Goal: Transaction & Acquisition: Book appointment/travel/reservation

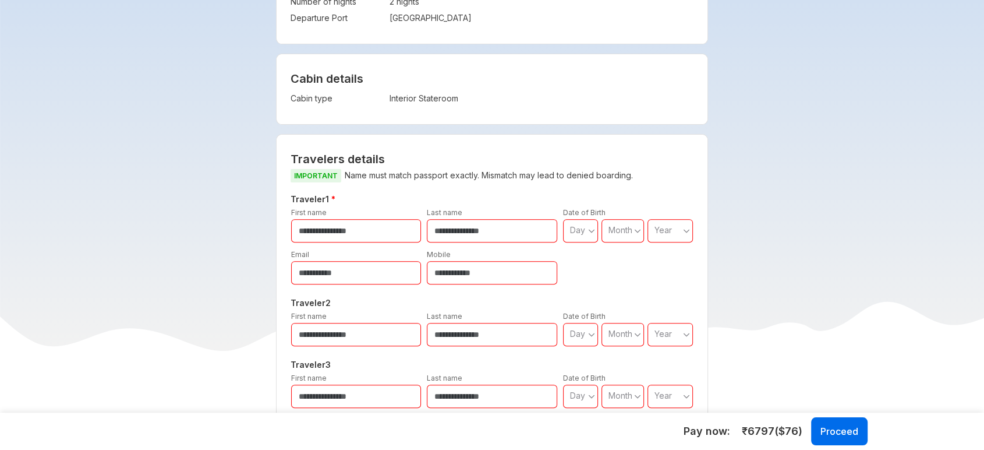
scroll to position [323, 0]
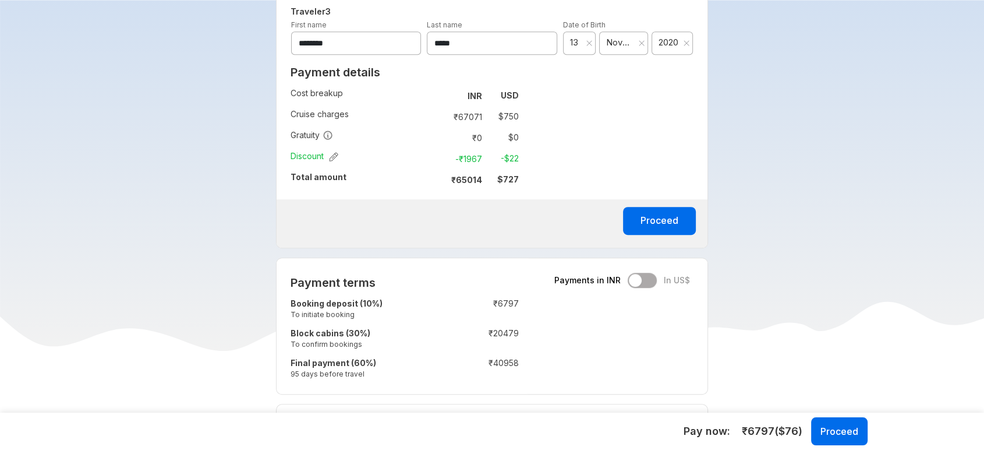
scroll to position [712, 0]
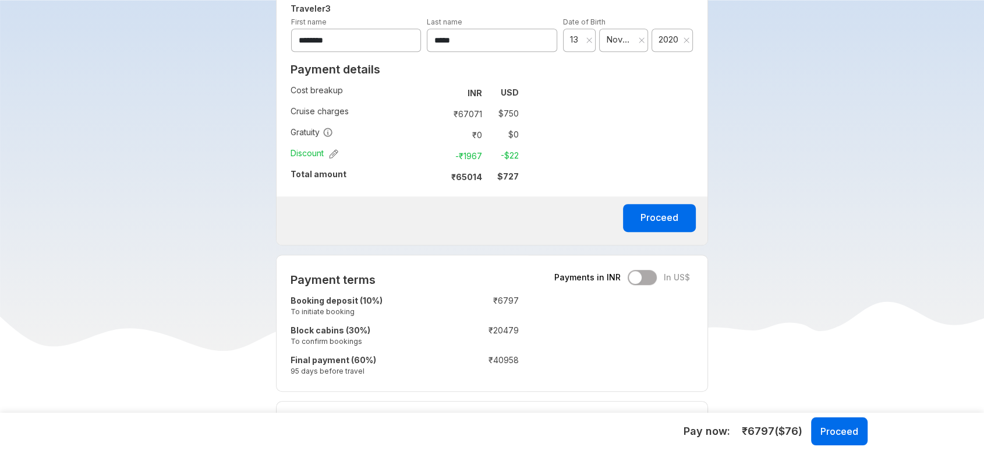
click at [648, 273] on div "Payments in INR In US$" at bounding box center [623, 277] width 136 height 15
click at [648, 274] on div "Payments in INR In US$" at bounding box center [623, 277] width 136 height 15
click at [663, 218] on button "Proceed" at bounding box center [659, 218] width 73 height 28
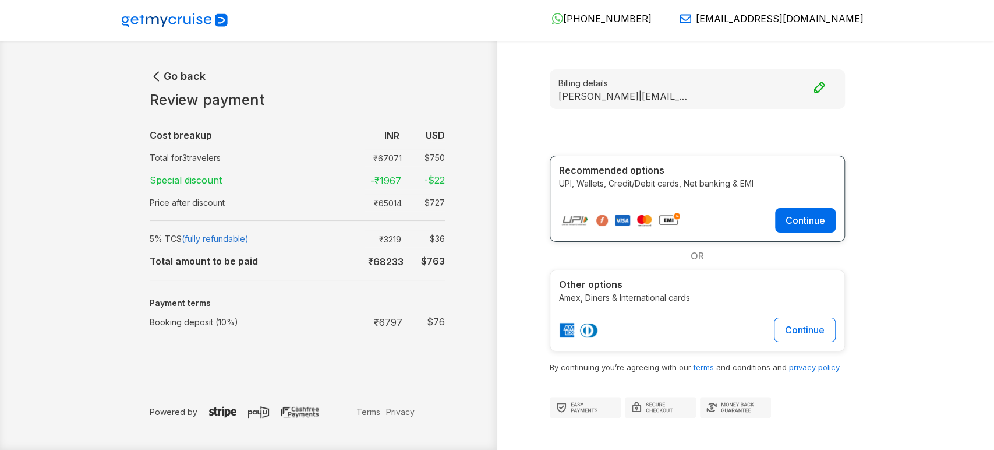
click at [157, 76] on icon "button" at bounding box center [157, 76] width 14 height 14
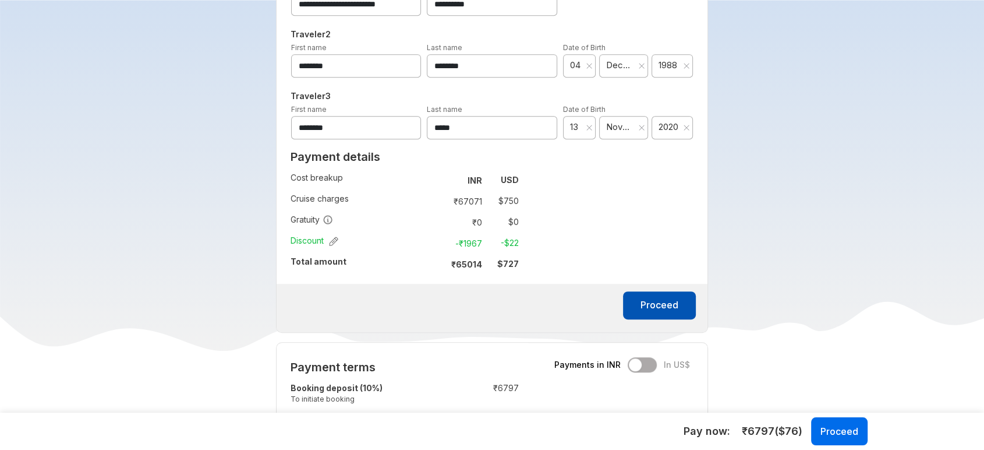
scroll to position [647, 0]
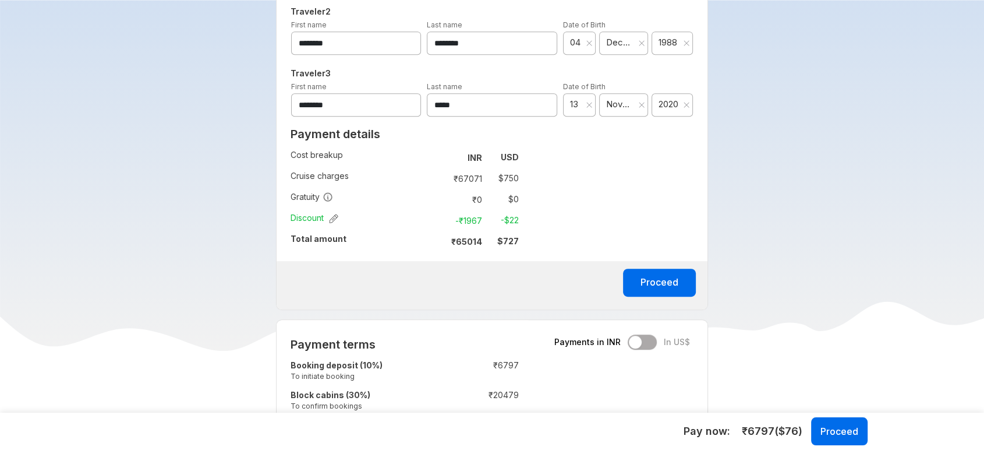
click at [641, 337] on div "Payments in INR In US$" at bounding box center [623, 341] width 136 height 15
click at [647, 343] on div "Payments in INR In US$" at bounding box center [623, 341] width 136 height 15
click at [639, 340] on div "Payments in INR In US$" at bounding box center [623, 341] width 136 height 15
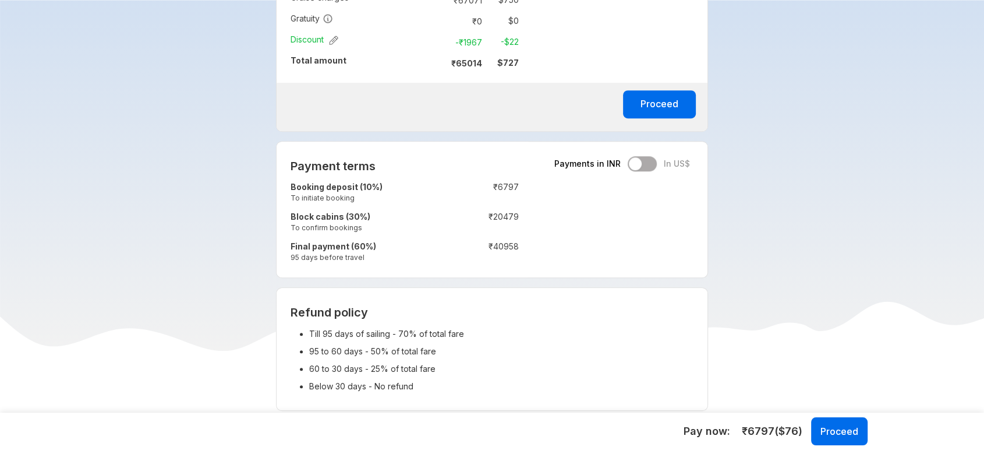
scroll to position [841, 0]
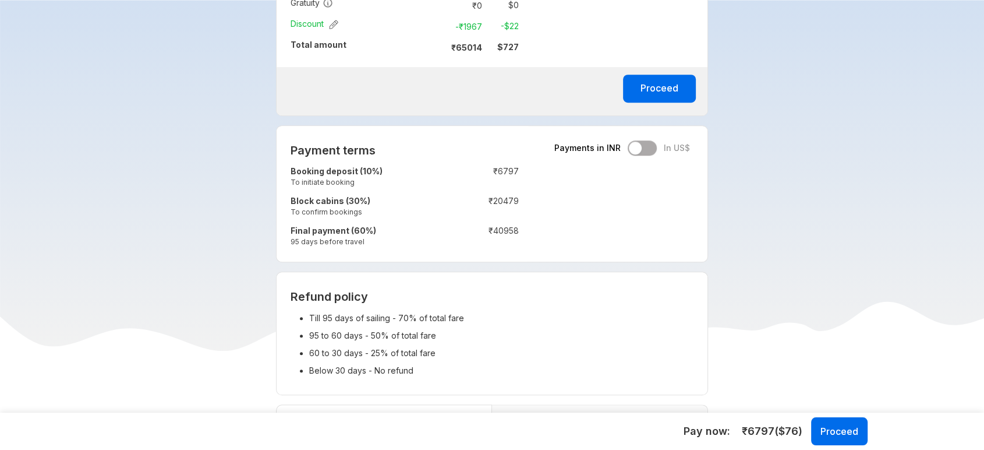
click at [645, 142] on div "Payments in INR In US$" at bounding box center [623, 147] width 136 height 15
click at [647, 153] on div "Payments in INR In US$" at bounding box center [623, 147] width 136 height 15
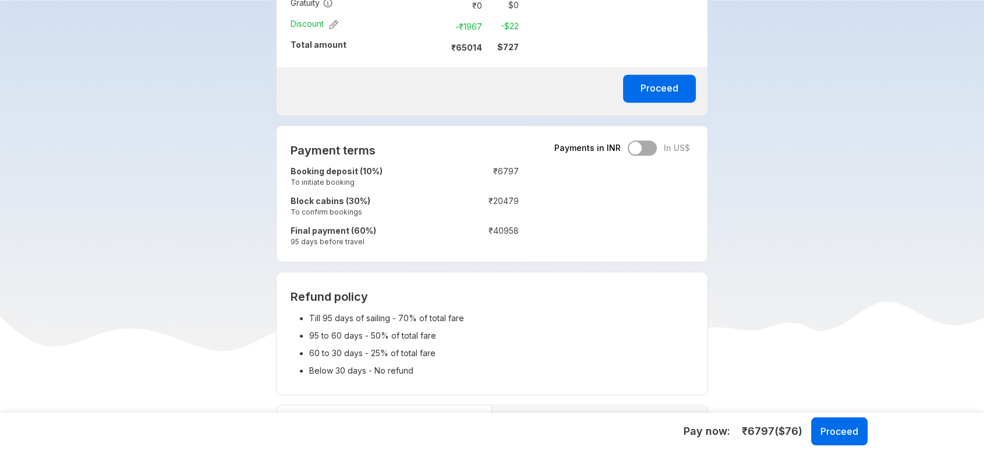
click at [649, 151] on div "Payments in INR In US$" at bounding box center [623, 147] width 136 height 15
click at [648, 144] on div "Payments in INR In US$" at bounding box center [623, 147] width 136 height 15
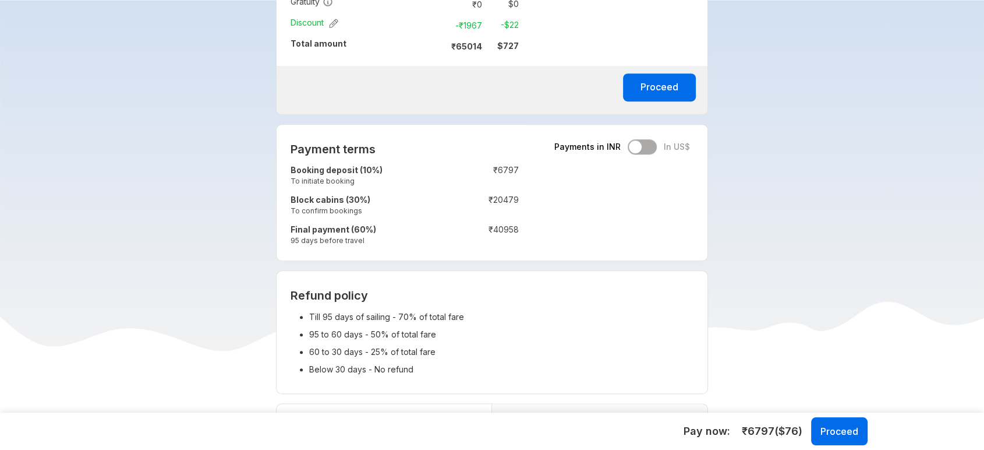
scroll to position [712, 0]
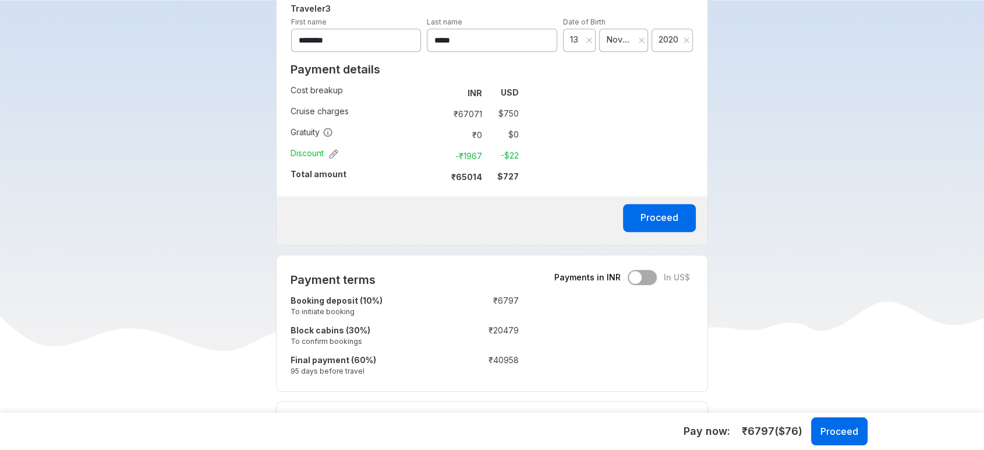
click at [647, 271] on div "Payments in INR In US$" at bounding box center [623, 277] width 136 height 15
click at [646, 276] on div "Payments in INR In US$" at bounding box center [623, 277] width 136 height 15
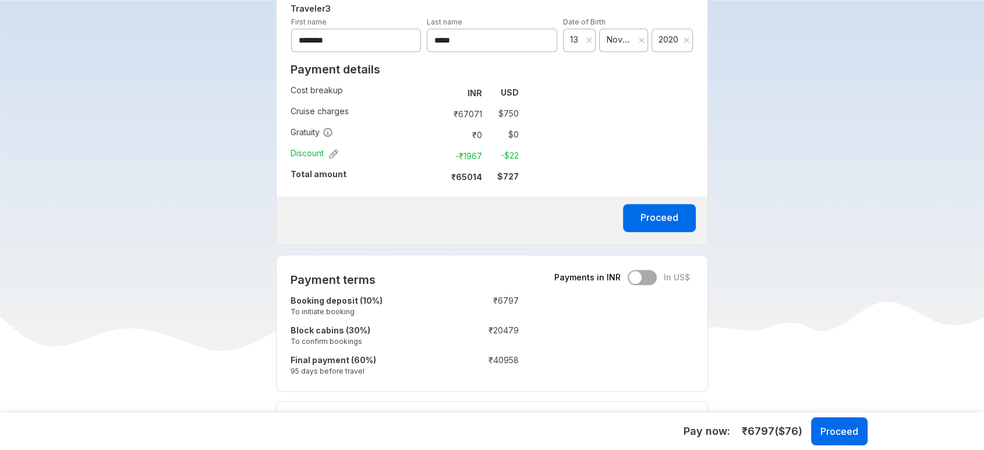
click at [646, 276] on div "Payments in INR In US$" at bounding box center [623, 277] width 136 height 15
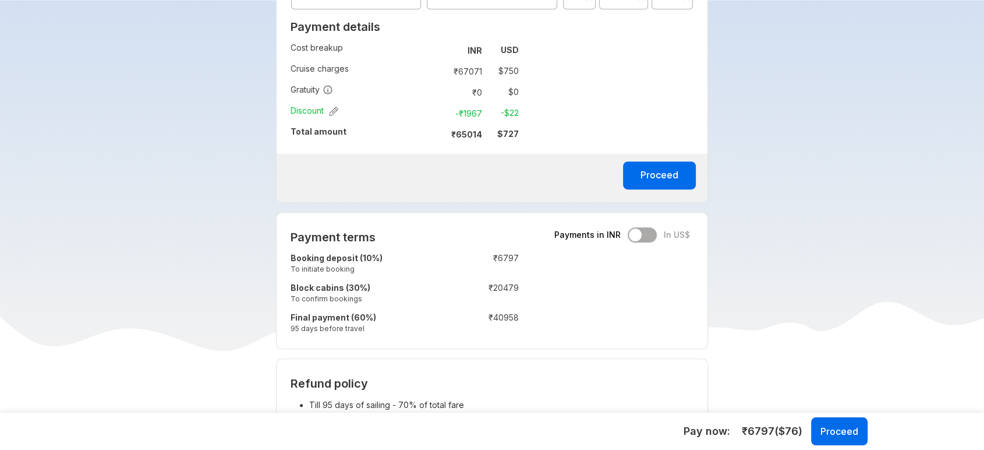
scroll to position [841, 0]
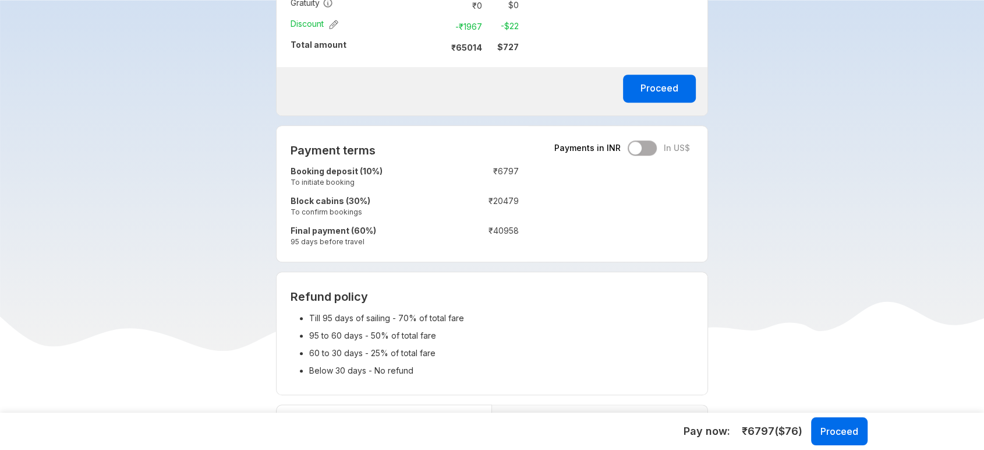
click at [643, 151] on div "Payments in INR In US$" at bounding box center [623, 147] width 136 height 15
click at [645, 140] on div "Payments in INR In US$" at bounding box center [623, 147] width 136 height 15
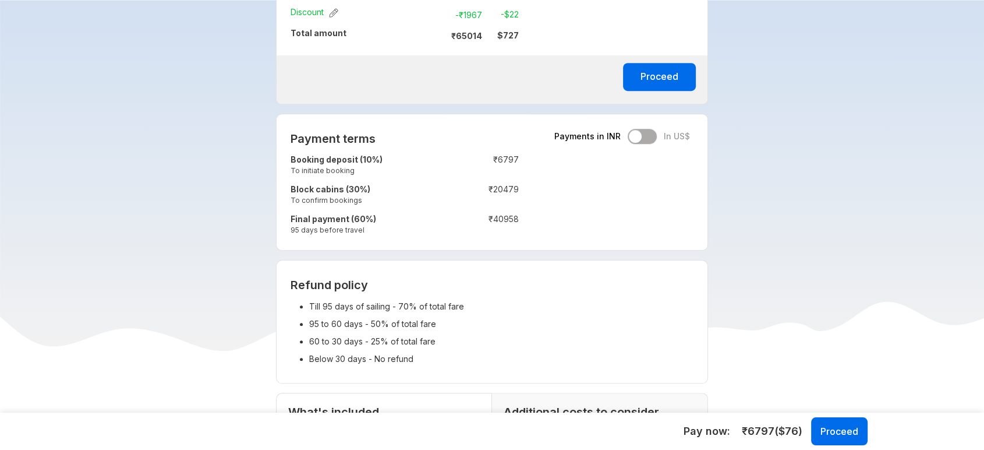
scroll to position [776, 0]
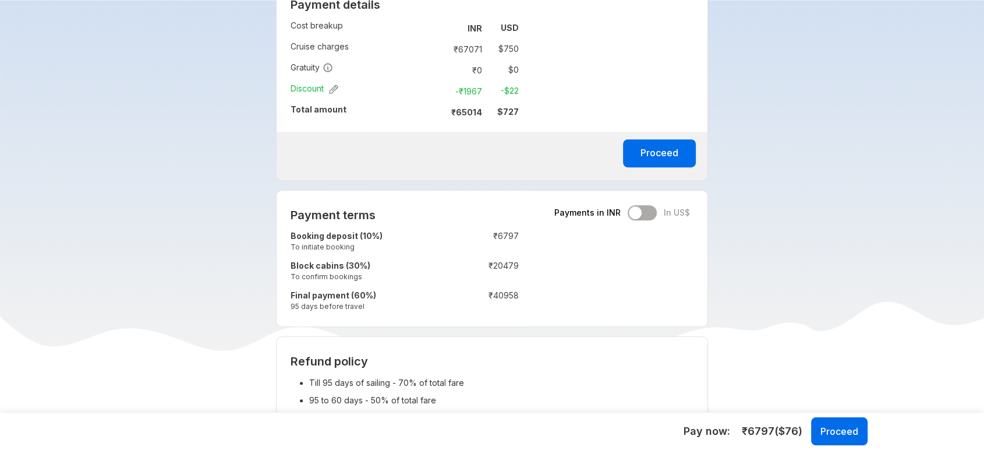
click at [646, 205] on div "Payments in INR In US$" at bounding box center [623, 212] width 136 height 15
click at [648, 209] on div "Payments in INR In US$" at bounding box center [623, 212] width 136 height 15
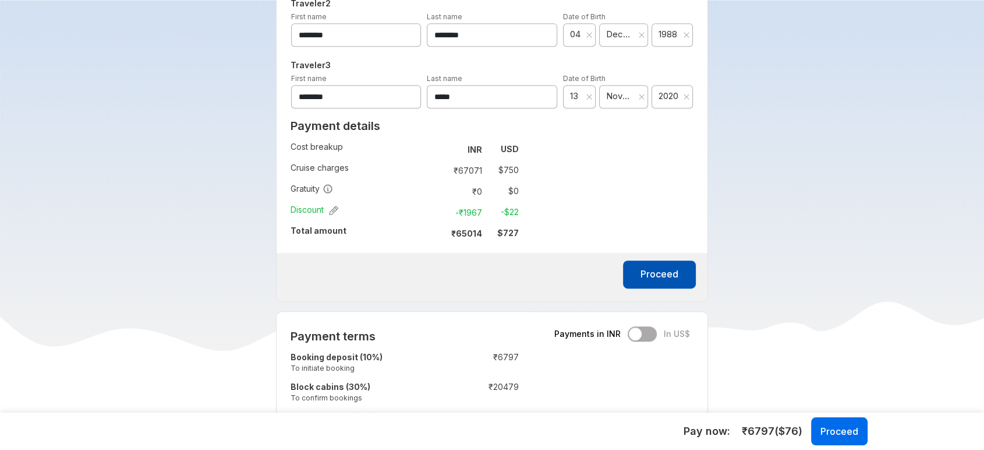
scroll to position [647, 0]
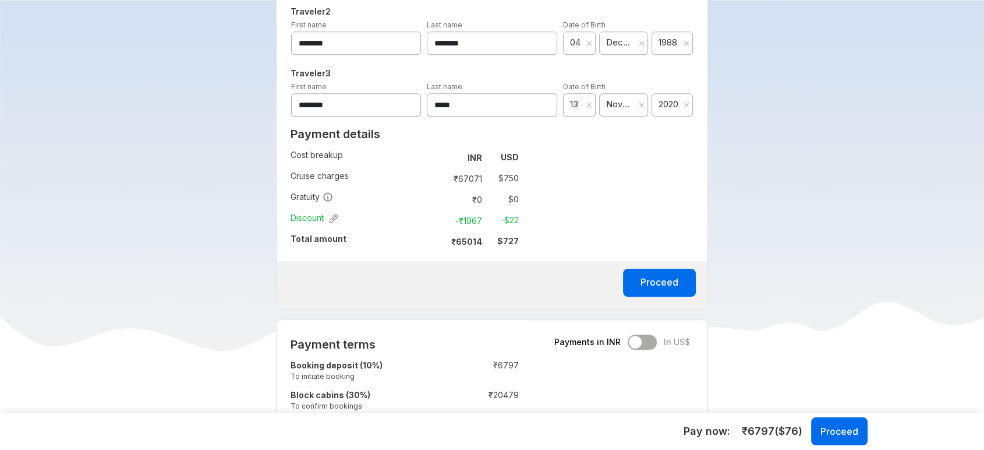
click at [653, 341] on div "Payments in INR In US$" at bounding box center [623, 341] width 136 height 15
click at [651, 342] on div "Payments in INR In US$" at bounding box center [623, 341] width 136 height 15
click at [650, 341] on div "Payments in INR In US$" at bounding box center [623, 341] width 136 height 15
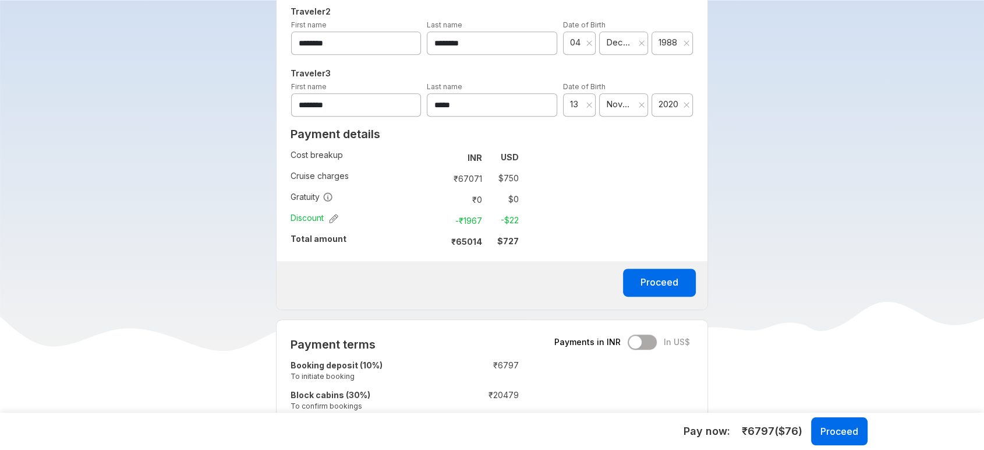
drag, startPoint x: 620, startPoint y: 337, endPoint x: 647, endPoint y: 337, distance: 26.8
click at [632, 337] on div "Payments in INR In US$" at bounding box center [623, 341] width 136 height 15
click at [647, 338] on div "Payments in INR In US$" at bounding box center [623, 341] width 136 height 15
click at [641, 337] on div "Payments in INR In US$" at bounding box center [623, 341] width 136 height 15
click at [639, 337] on div "Payments in INR In US$" at bounding box center [623, 341] width 136 height 15
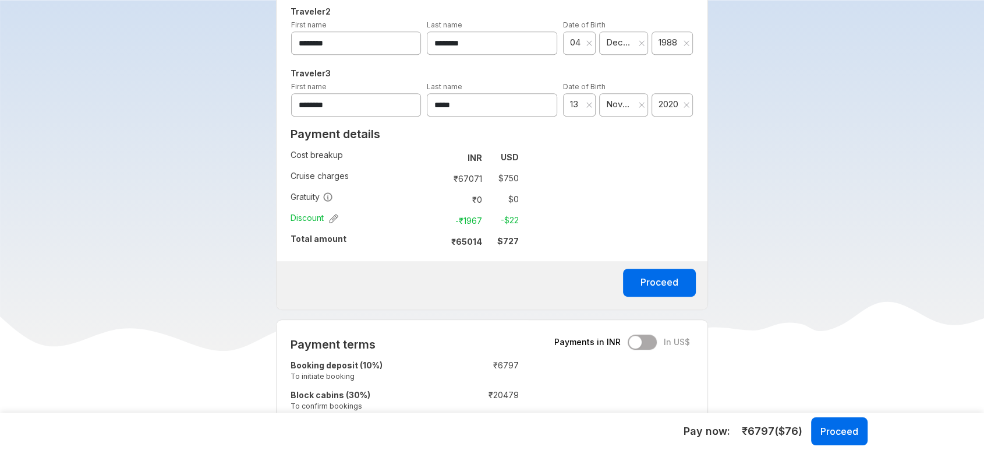
click at [639, 337] on div "Payments in INR In US$" at bounding box center [623, 341] width 136 height 15
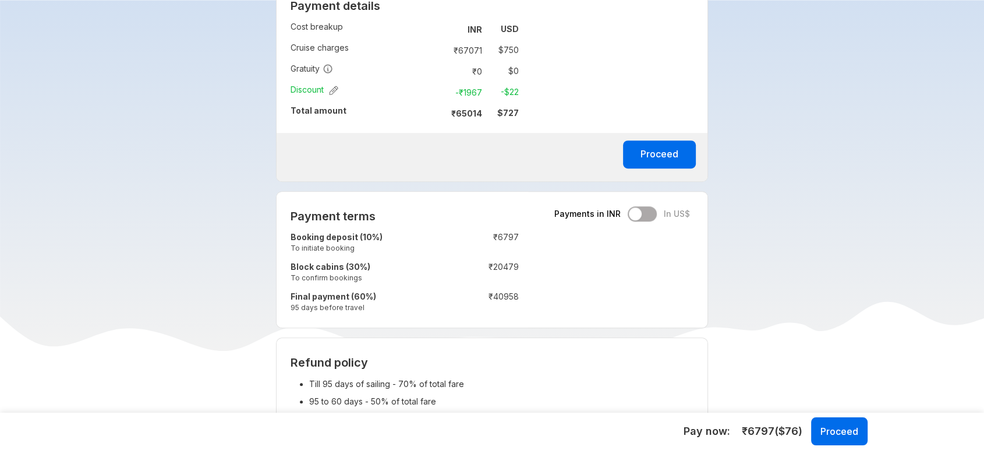
scroll to position [776, 0]
click at [640, 205] on div "Payments in INR In US$" at bounding box center [623, 212] width 136 height 15
click at [640, 210] on div "Payments in INR In US$" at bounding box center [623, 212] width 136 height 15
click at [640, 211] on div "Payments in INR In US$" at bounding box center [623, 212] width 136 height 15
click at [638, 209] on div "Payments in INR In US$" at bounding box center [623, 212] width 136 height 15
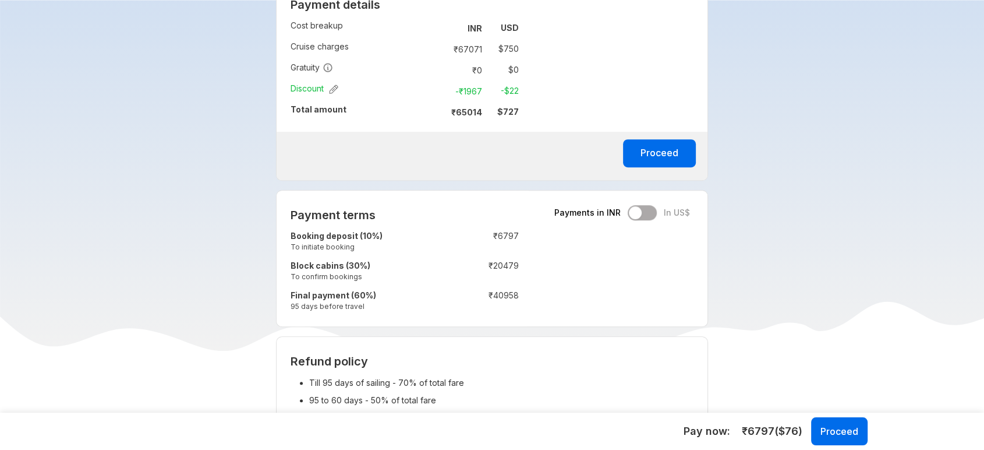
click at [646, 209] on div "Payments in INR In US$" at bounding box center [623, 212] width 136 height 15
click at [647, 210] on div "Payments in INR In US$" at bounding box center [623, 212] width 136 height 15
click at [654, 210] on div "Payments in INR In US$" at bounding box center [623, 212] width 136 height 15
click at [650, 210] on div "Payments in INR In US$" at bounding box center [623, 212] width 136 height 15
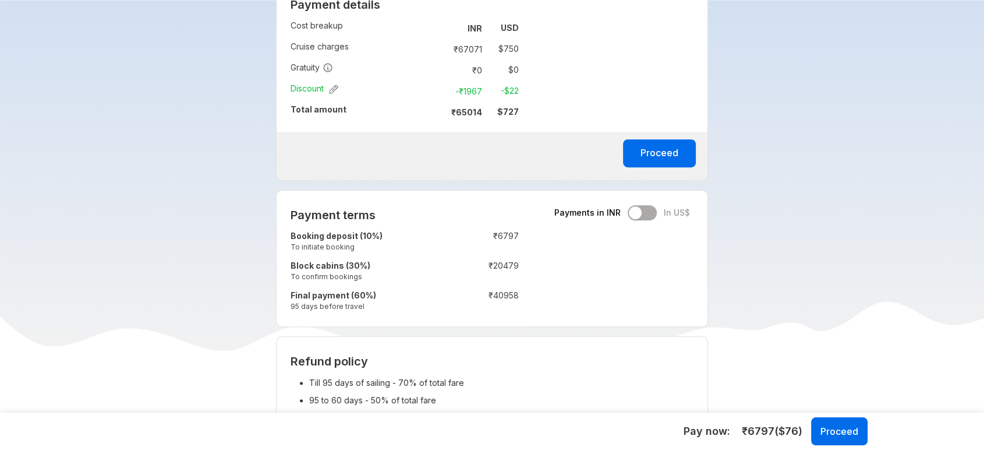
click at [650, 210] on div "Payments in INR In US$" at bounding box center [623, 212] width 136 height 15
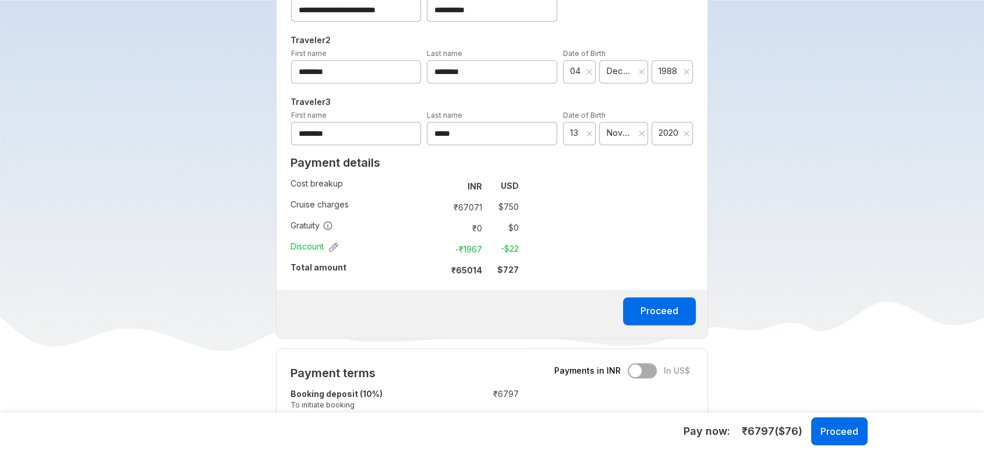
scroll to position [647, 0]
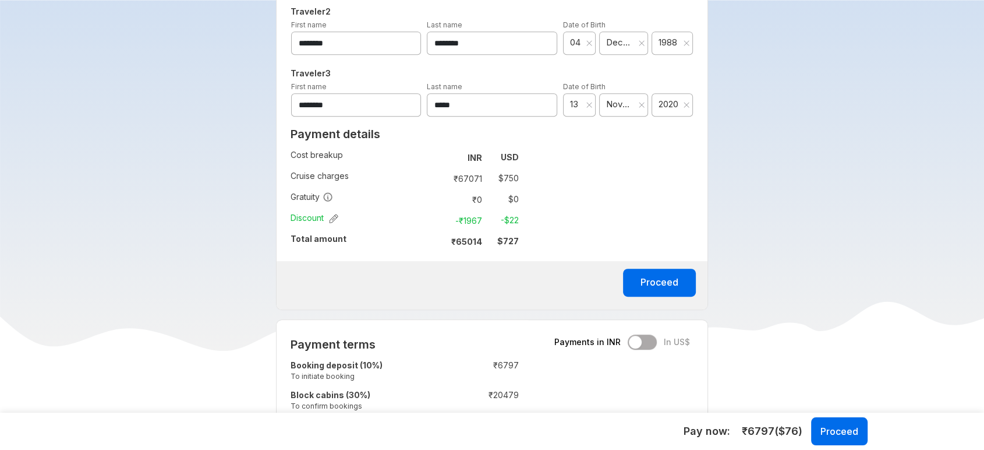
click at [648, 344] on div "Payments in INR In US$" at bounding box center [623, 341] width 136 height 15
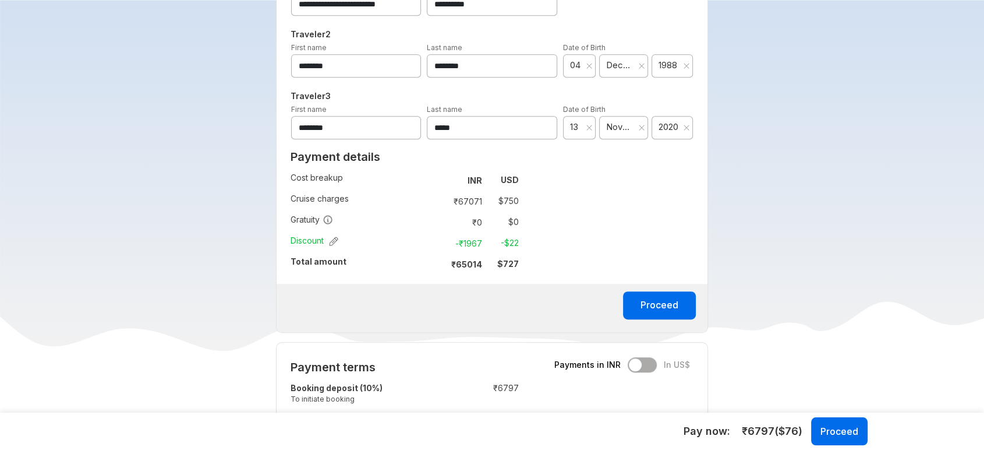
scroll to position [647, 0]
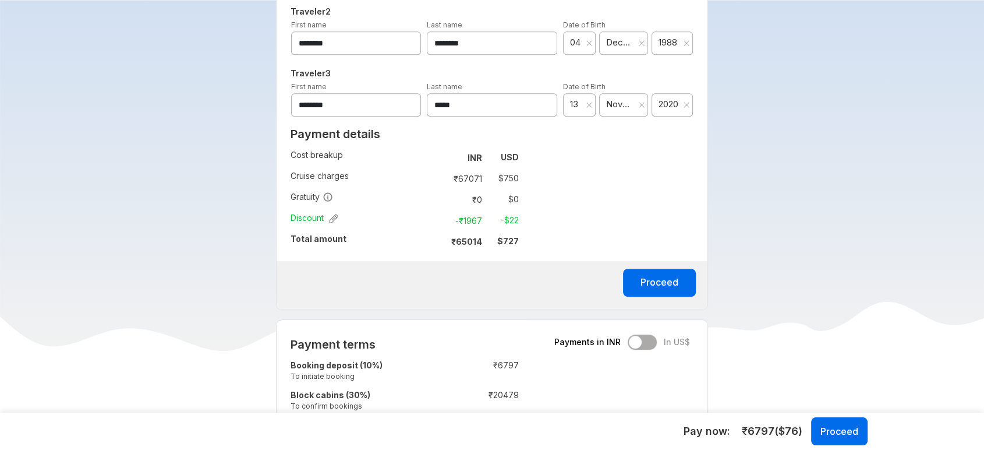
click at [649, 340] on div "Payments in INR In US$" at bounding box center [623, 341] width 136 height 15
click at [636, 340] on div "Payments in INR In US$" at bounding box center [623, 341] width 136 height 15
drag, startPoint x: 636, startPoint y: 340, endPoint x: 644, endPoint y: 340, distance: 8.2
click at [637, 340] on div "Payments in INR In US$" at bounding box center [623, 341] width 136 height 15
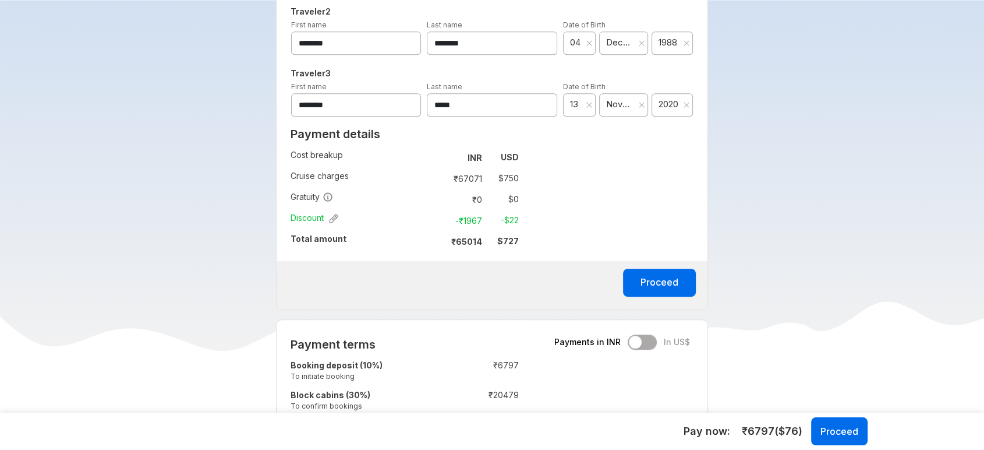
click at [644, 340] on div "Payments in INR In US$" at bounding box center [623, 341] width 136 height 15
click at [646, 341] on div "Payments in INR In US$" at bounding box center [623, 341] width 136 height 15
click at [643, 330] on div "Payment terms Payments in INR In US$ Booking deposit (10%) To initiate booking …" at bounding box center [492, 387] width 433 height 137
click at [649, 278] on button "Proceed" at bounding box center [659, 283] width 73 height 28
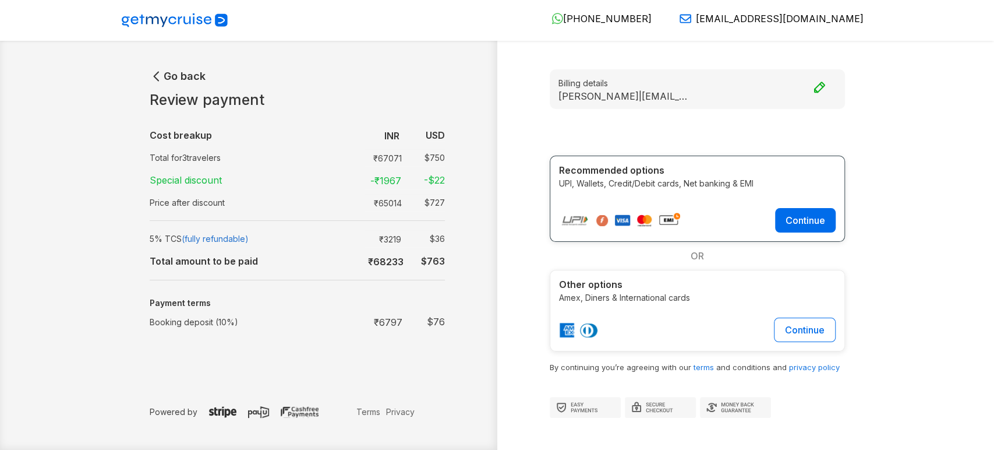
click at [329, 428] on div "Go back Review payment Cost breakup : INR USD Total for 3 travelers : ₹ 67071 $…" at bounding box center [497, 243] width 757 height 377
click at [209, 254] on td "Total amount to be paid" at bounding box center [246, 260] width 192 height 23
click at [209, 248] on td "5% TCS (fully refundable)" at bounding box center [246, 239] width 192 height 22
click at [221, 236] on span "(fully refundable)" at bounding box center [215, 239] width 67 height 10
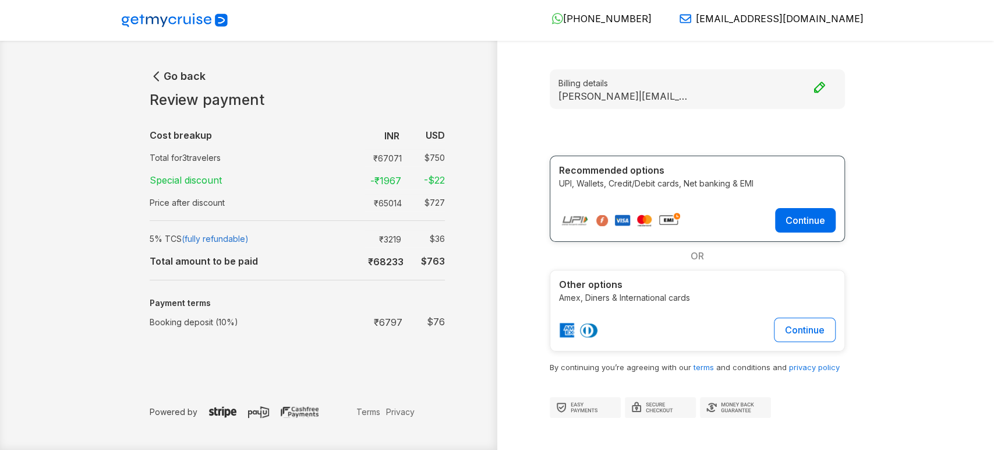
click at [331, 250] on td "Total amount to be paid" at bounding box center [246, 260] width 192 height 23
click at [671, 255] on div "OR" at bounding box center [697, 256] width 295 height 28
click at [800, 90] on div "Billing details Mohammed | mohammedmaaz2007@gmail.com" at bounding box center [697, 89] width 295 height 40
click at [153, 77] on icon "button" at bounding box center [157, 76] width 14 height 14
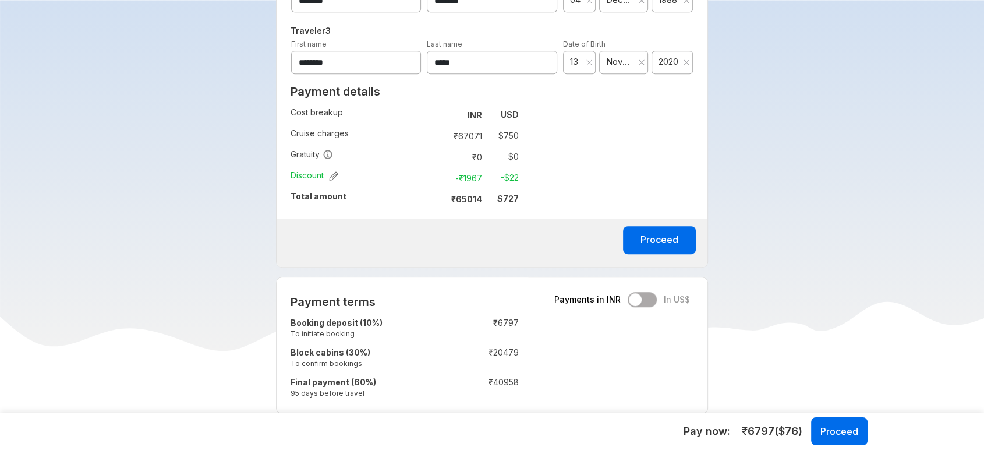
scroll to position [712, 0]
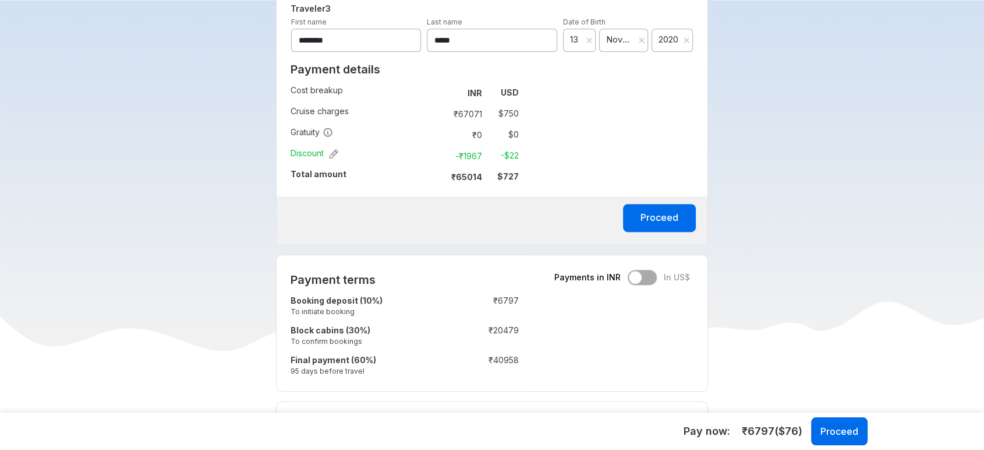
click at [645, 287] on div "Payment terms Payments in INR In US$ Booking deposit (10%) To initiate booking …" at bounding box center [492, 323] width 433 height 137
click at [643, 276] on div "Payments in INR In US$" at bounding box center [623, 277] width 136 height 15
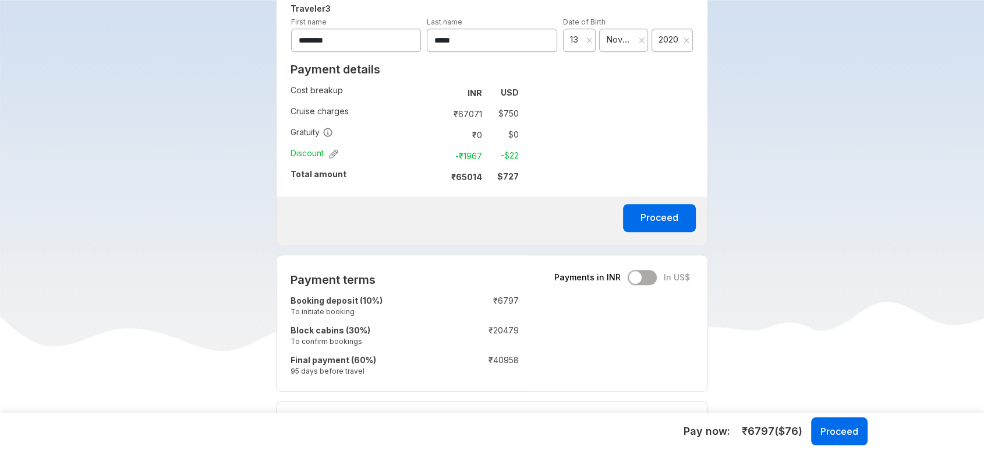
click at [643, 276] on div "Payments in INR In US$" at bounding box center [623, 277] width 136 height 15
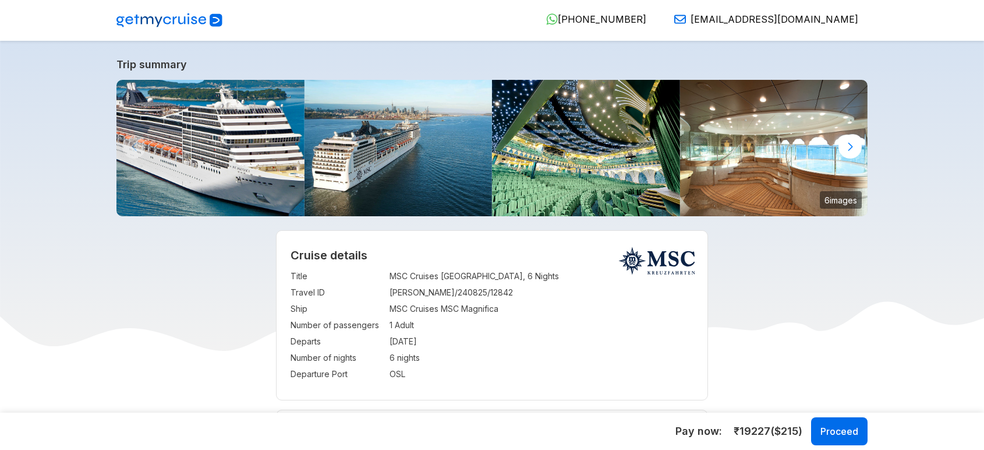
select select "**"
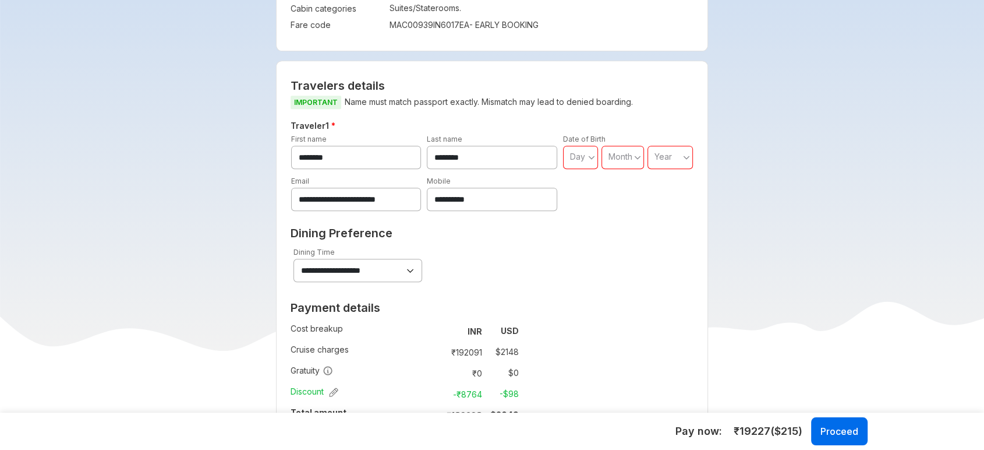
scroll to position [583, 0]
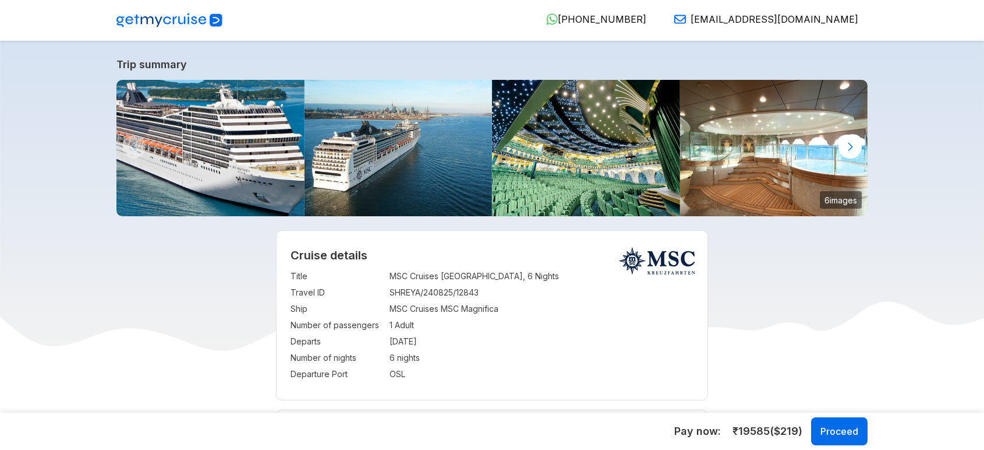
select select "**"
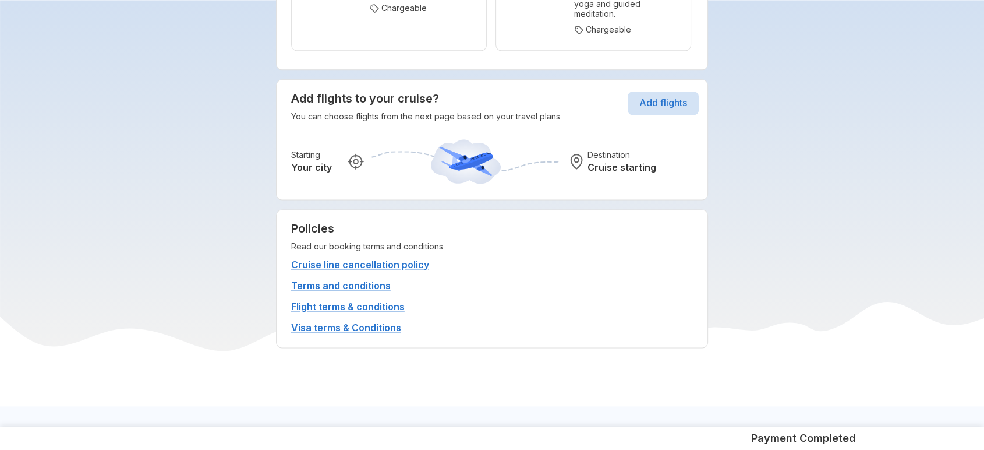
scroll to position [6084, 0]
